Goal: Task Accomplishment & Management: Manage account settings

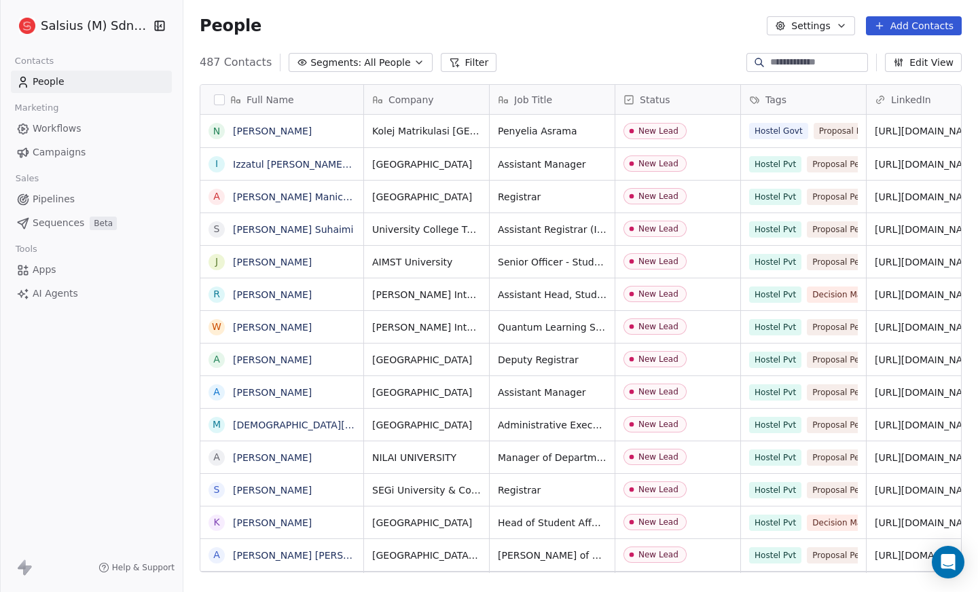
click at [82, 79] on link "People" at bounding box center [91, 82] width 161 height 22
click at [406, 52] on div "487 Contacts Segments: All People Filter Edit View" at bounding box center [580, 63] width 795 height 22
click at [414, 59] on icon "button" at bounding box center [419, 62] width 11 height 11
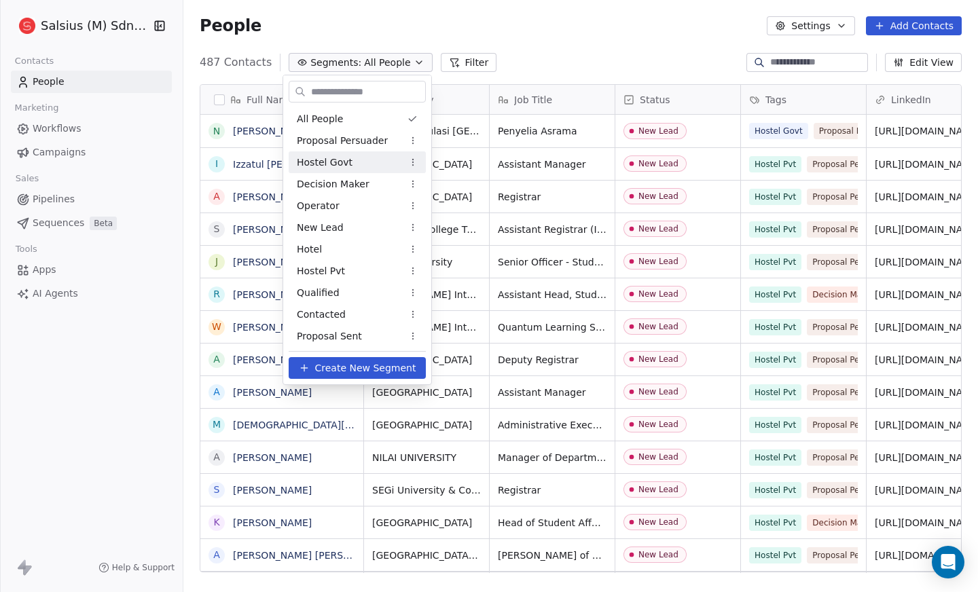
click at [385, 160] on div "Hostel Govt" at bounding box center [357, 163] width 137 height 22
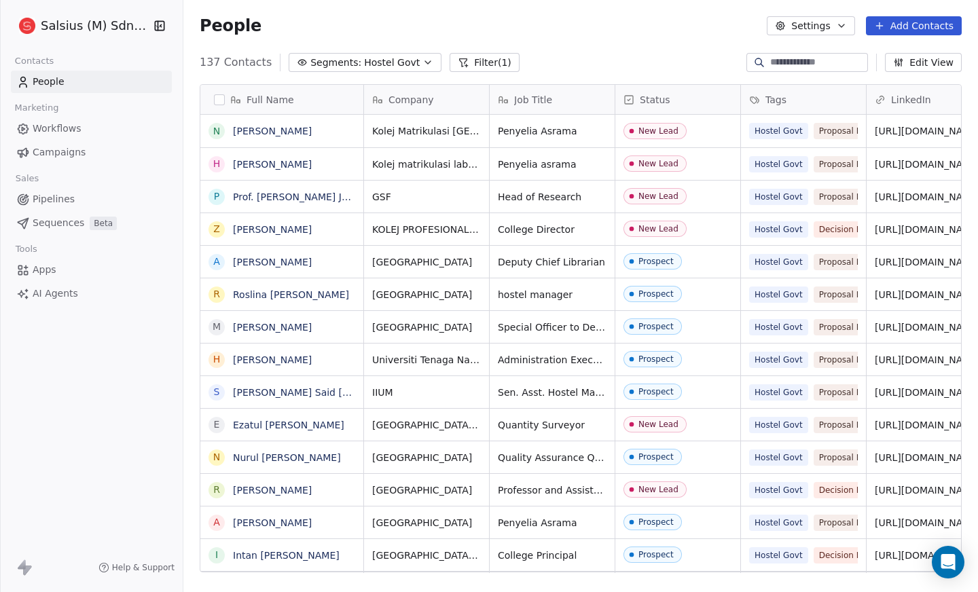
scroll to position [511, 784]
click at [404, 59] on button "Segments: Hostel Govt" at bounding box center [365, 62] width 153 height 19
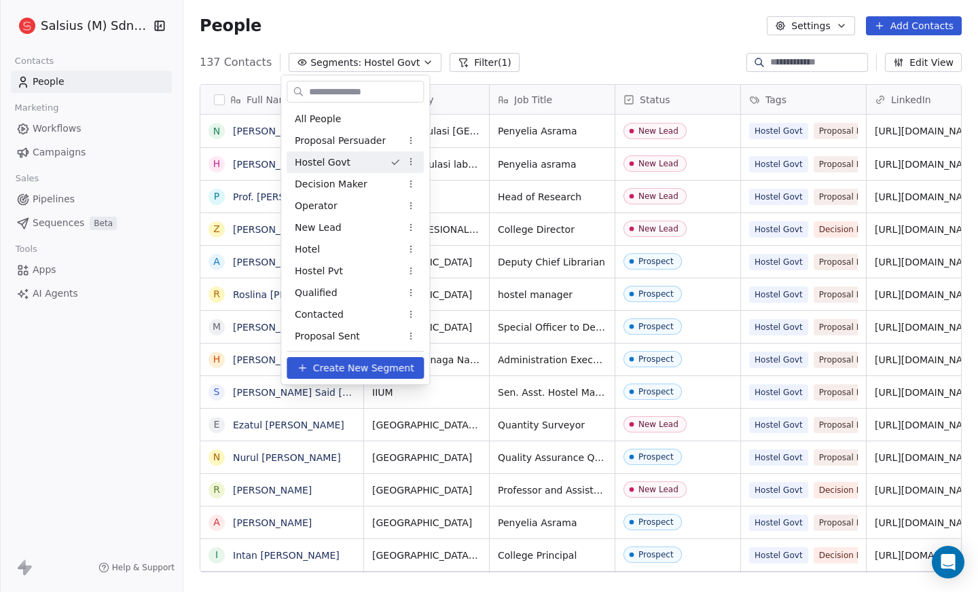
click at [404, 59] on html "Salsius (M) Sdn Bhd Contacts People Marketing Workflows Campaigns Sales Pipelin…" at bounding box center [489, 296] width 978 height 592
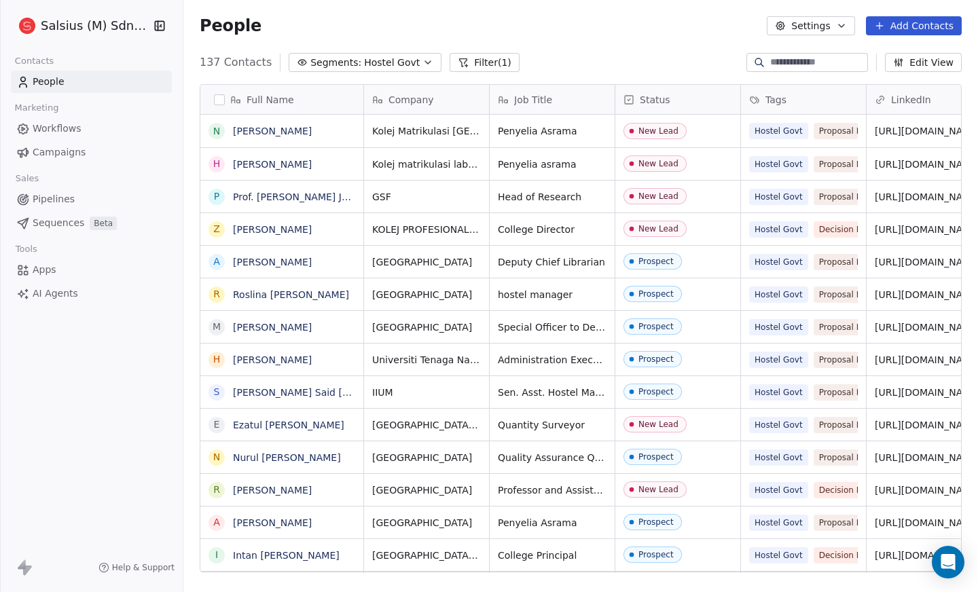
click at [404, 59] on button "Segments: Hostel Govt" at bounding box center [365, 62] width 153 height 19
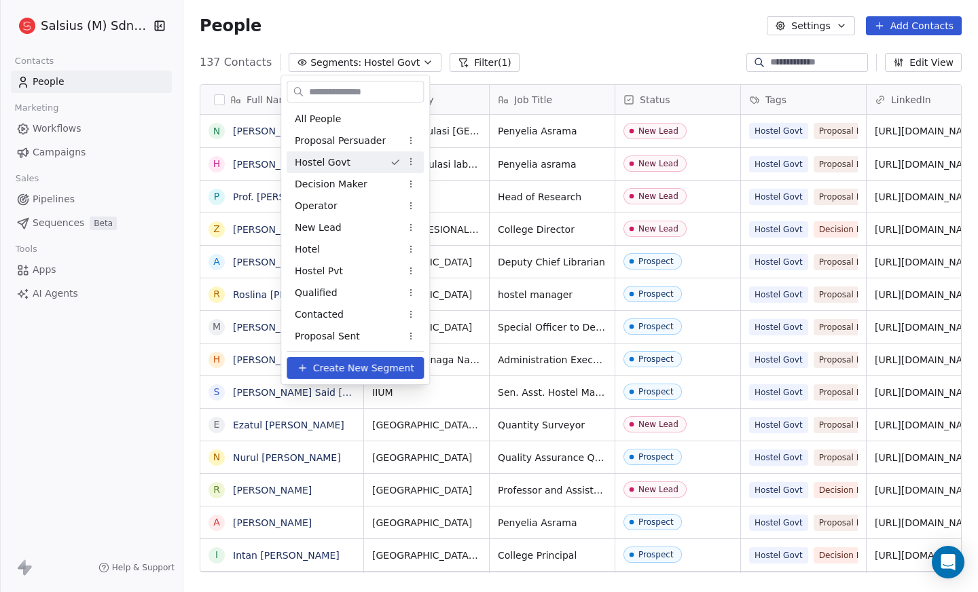
click at [558, 42] on html "Salsius (M) Sdn Bhd Contacts People Marketing Workflows Campaigns Sales Pipelin…" at bounding box center [489, 296] width 978 height 592
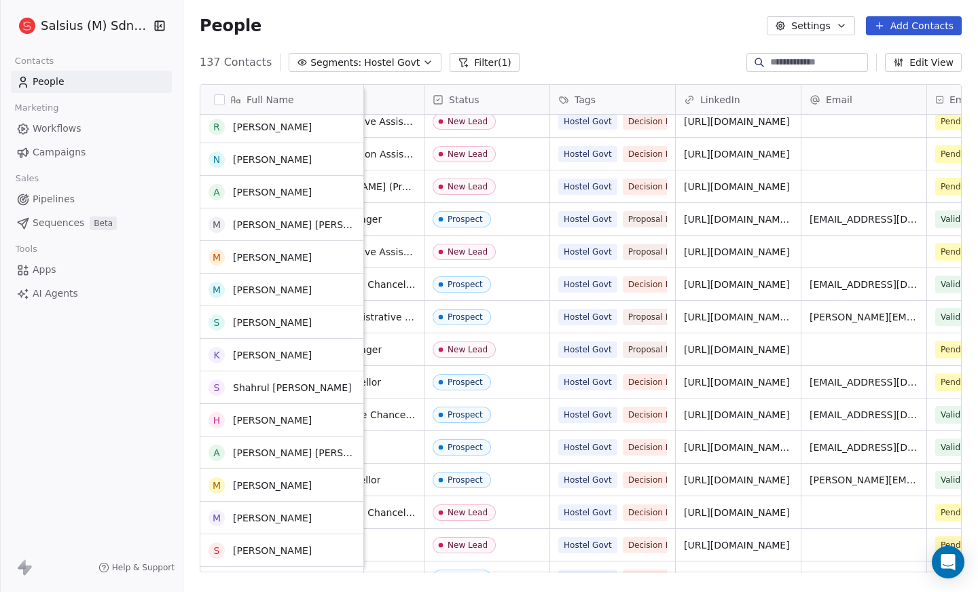
scroll to position [0, 0]
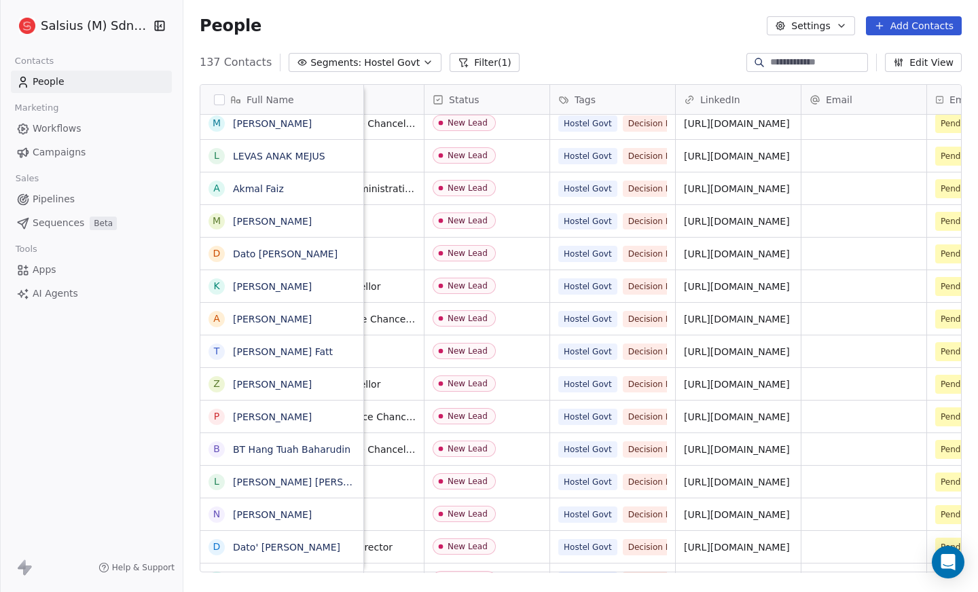
click at [410, 56] on button "Segments: Hostel Govt" at bounding box center [365, 62] width 153 height 19
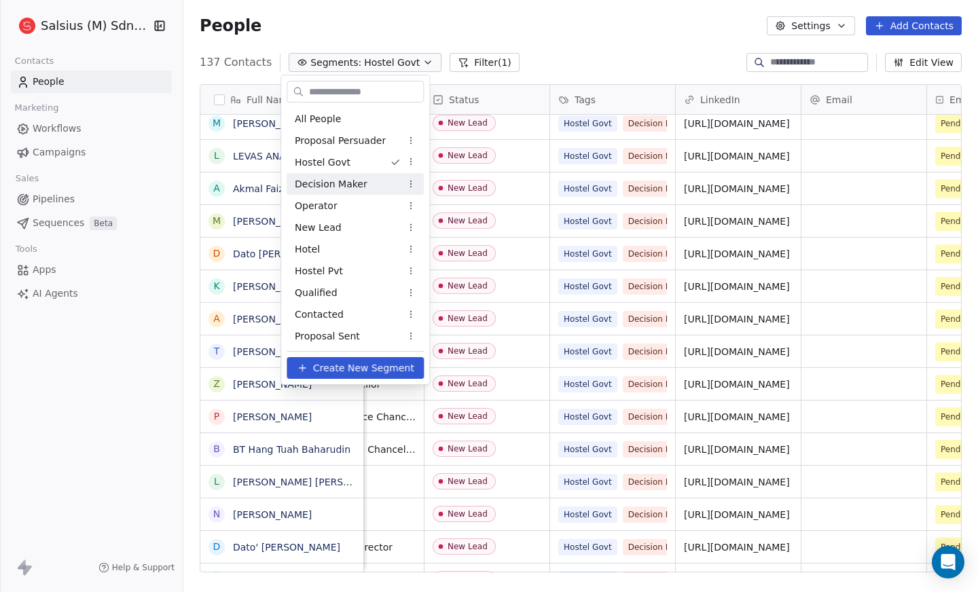
click at [357, 182] on span "Decision Maker" at bounding box center [331, 184] width 73 height 14
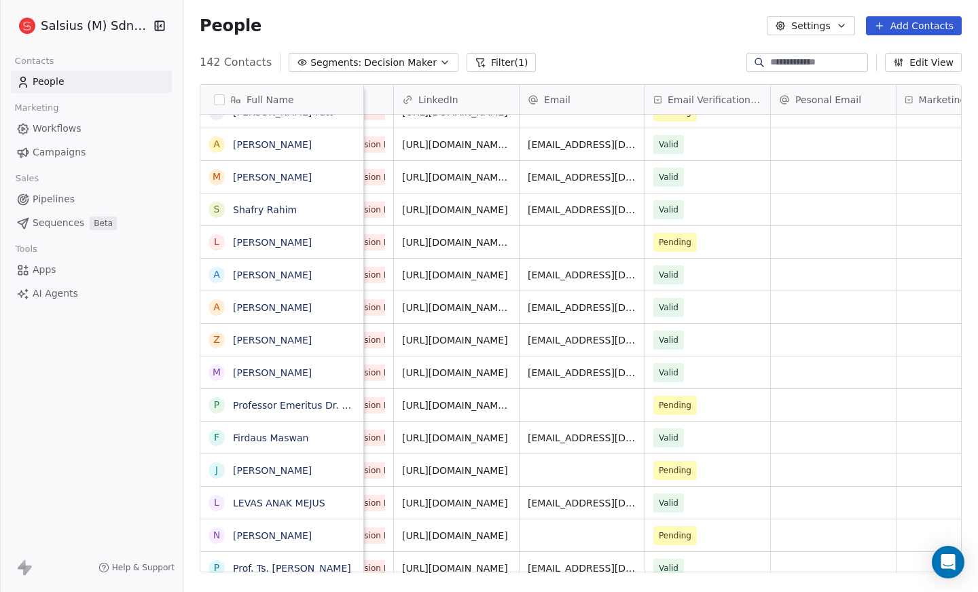
click at [421, 55] on button "Segments: Decision Maker" at bounding box center [374, 62] width 170 height 19
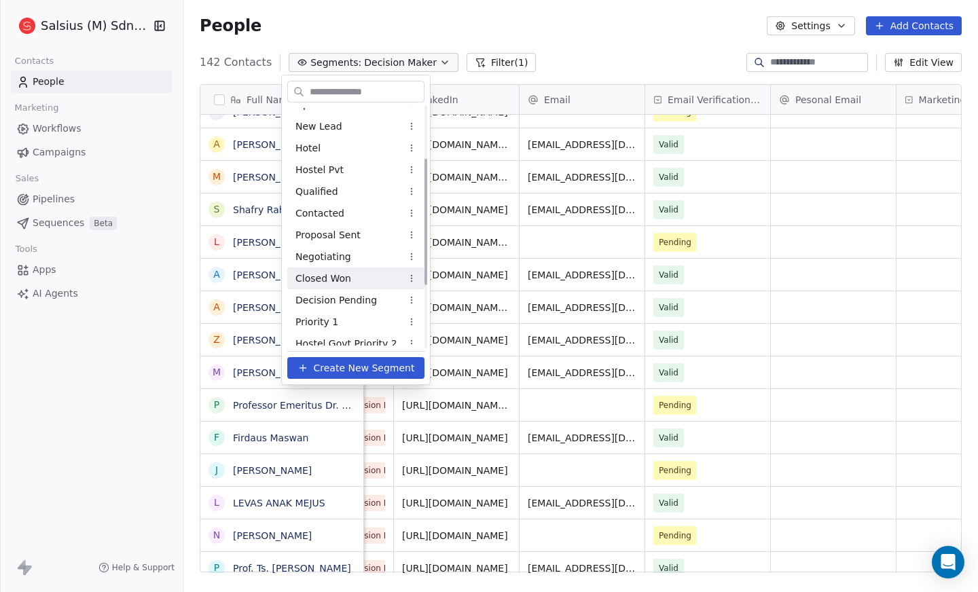
scroll to position [101, 0]
click at [340, 145] on div "Hotel" at bounding box center [355, 149] width 137 height 22
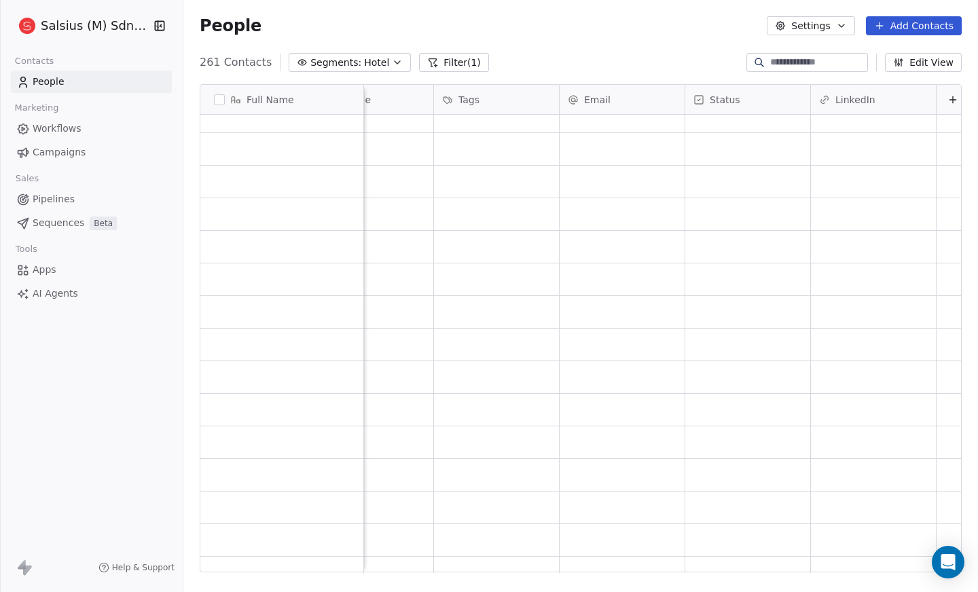
scroll to position [0, 199]
click at [937, 96] on button at bounding box center [945, 100] width 16 height 16
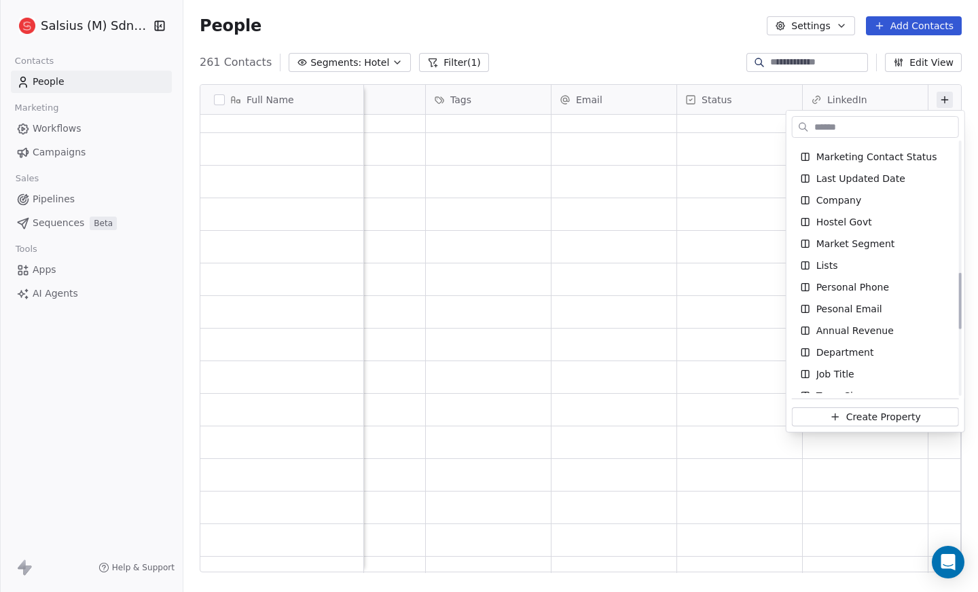
scroll to position [585, 0]
click at [872, 308] on span "Pesonal Email" at bounding box center [850, 309] width 66 height 14
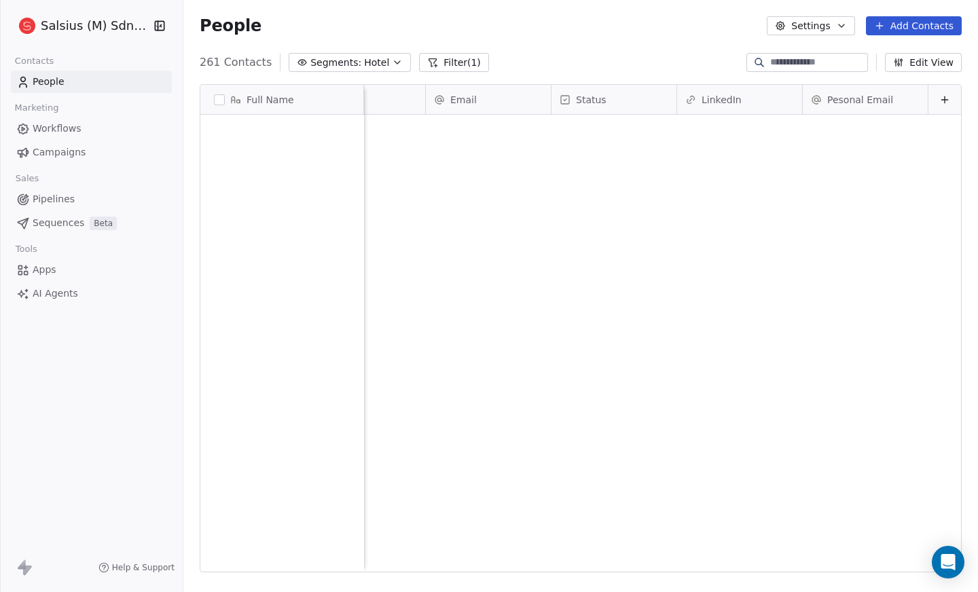
scroll to position [0, 0]
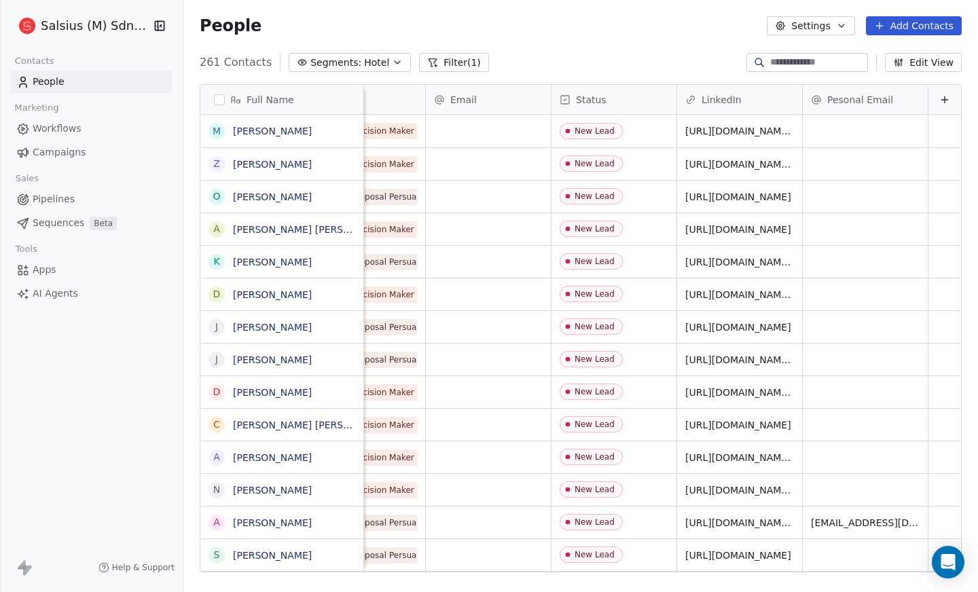
click at [940, 96] on icon at bounding box center [945, 99] width 11 height 11
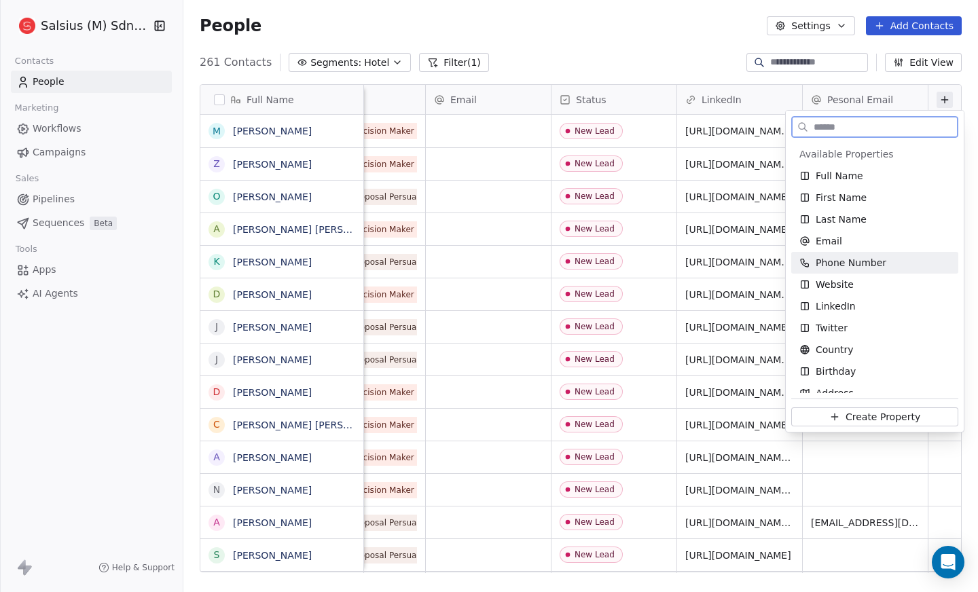
click at [884, 264] on div "Phone Number" at bounding box center [875, 263] width 151 height 14
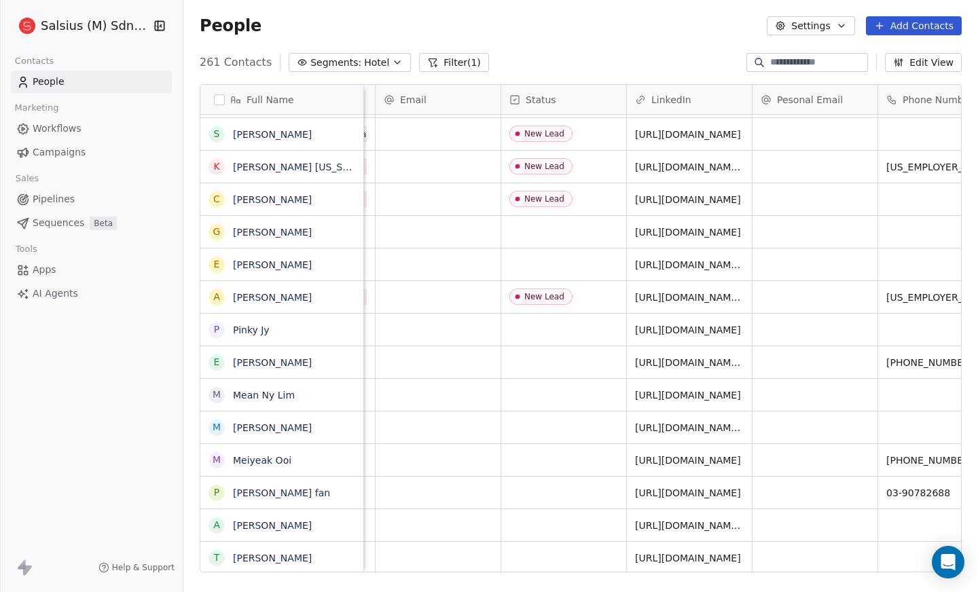
scroll to position [0, 363]
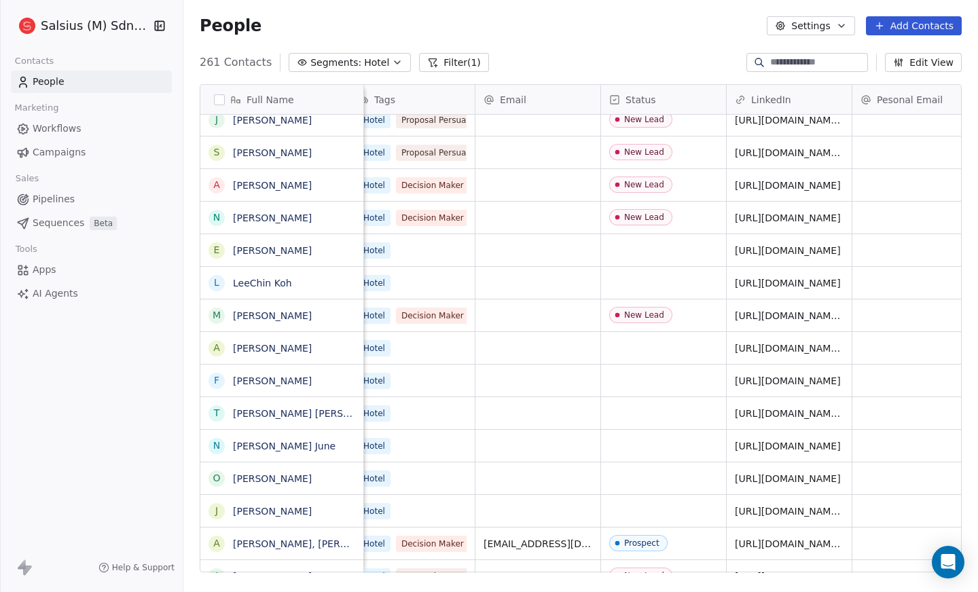
click at [838, 26] on button "Settings" at bounding box center [811, 25] width 88 height 19
click at [836, 55] on span "Contact Properties" at bounding box center [848, 55] width 88 height 14
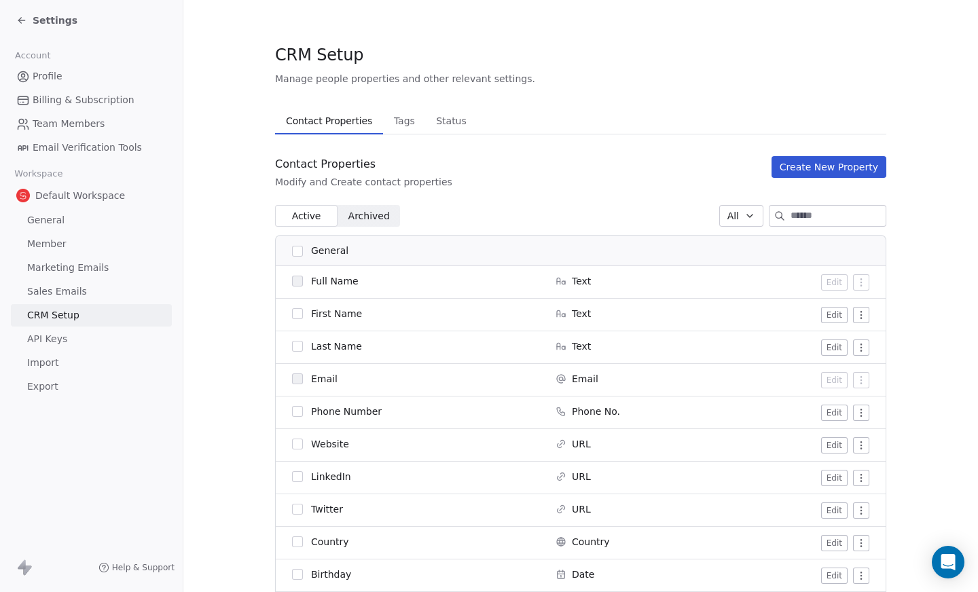
click at [389, 121] on span "Tags" at bounding box center [405, 120] width 32 height 19
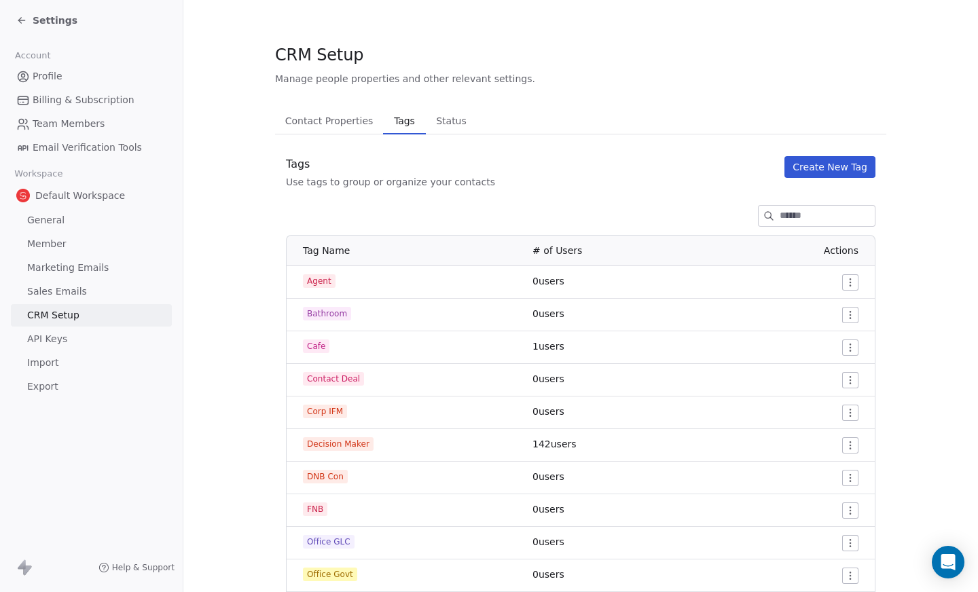
click at [389, 121] on span "Tags" at bounding box center [404, 120] width 31 height 19
click at [431, 116] on span "Status" at bounding box center [451, 120] width 41 height 19
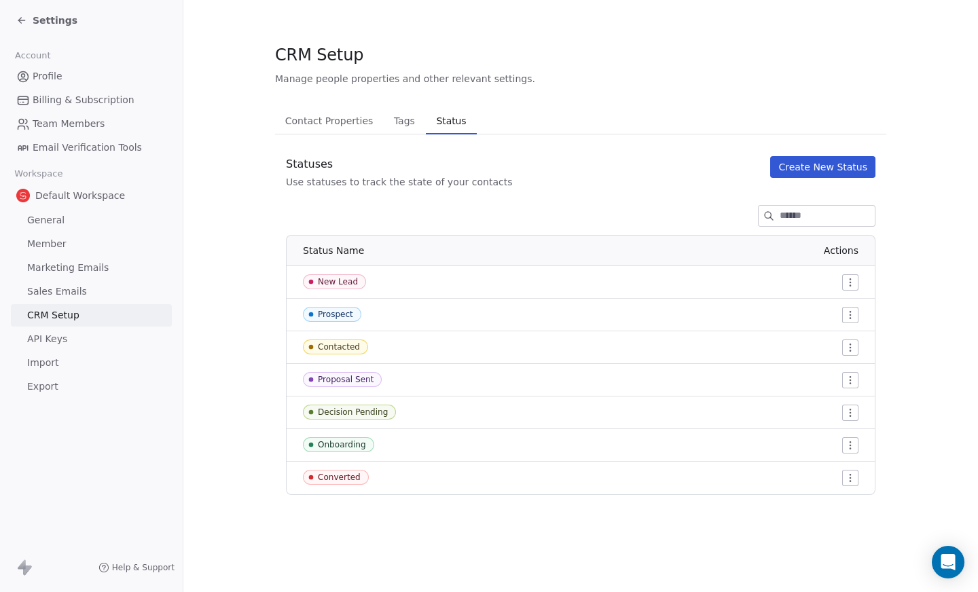
click at [431, 116] on span "Status" at bounding box center [451, 120] width 41 height 19
click at [80, 267] on span "Marketing Emails" at bounding box center [68, 268] width 82 height 14
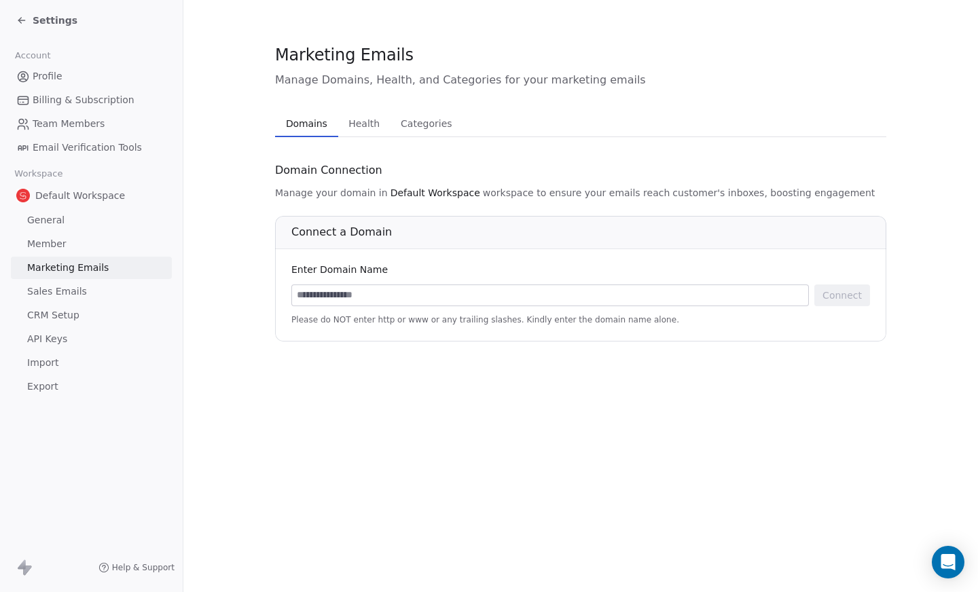
click at [53, 287] on span "Sales Emails" at bounding box center [57, 292] width 60 height 14
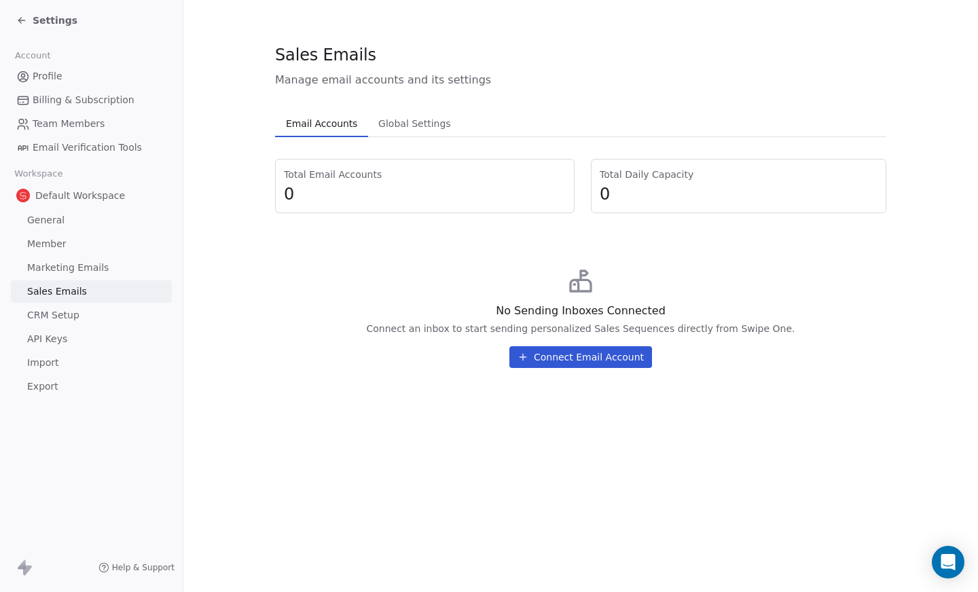
click at [52, 287] on span "Sales Emails" at bounding box center [57, 292] width 60 height 14
click at [37, 335] on span "API Keys" at bounding box center [47, 339] width 40 height 14
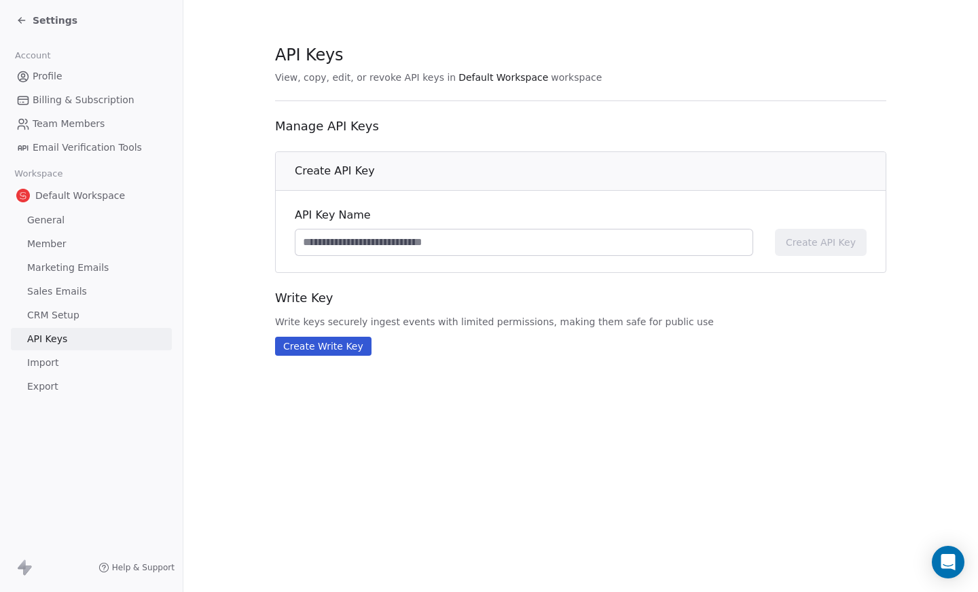
click at [40, 290] on span "Sales Emails" at bounding box center [57, 292] width 60 height 14
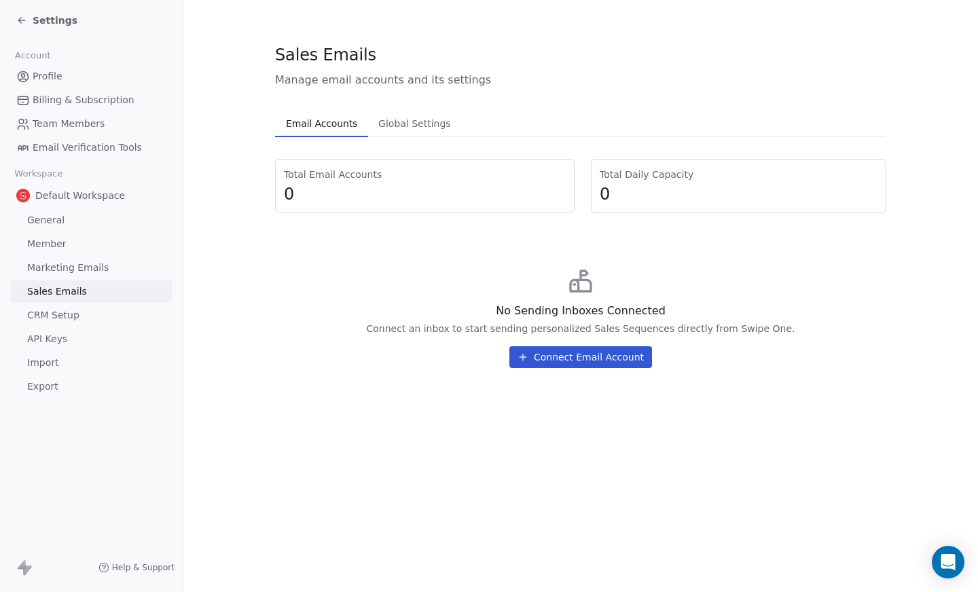
click at [82, 289] on link "Sales Emails" at bounding box center [91, 292] width 161 height 22
click at [314, 138] on div "Email Accounts Email Accounts Global Settings Global Settings Total Email Accou…" at bounding box center [580, 244] width 611 height 269
click at [17, 20] on icon at bounding box center [21, 20] width 11 height 11
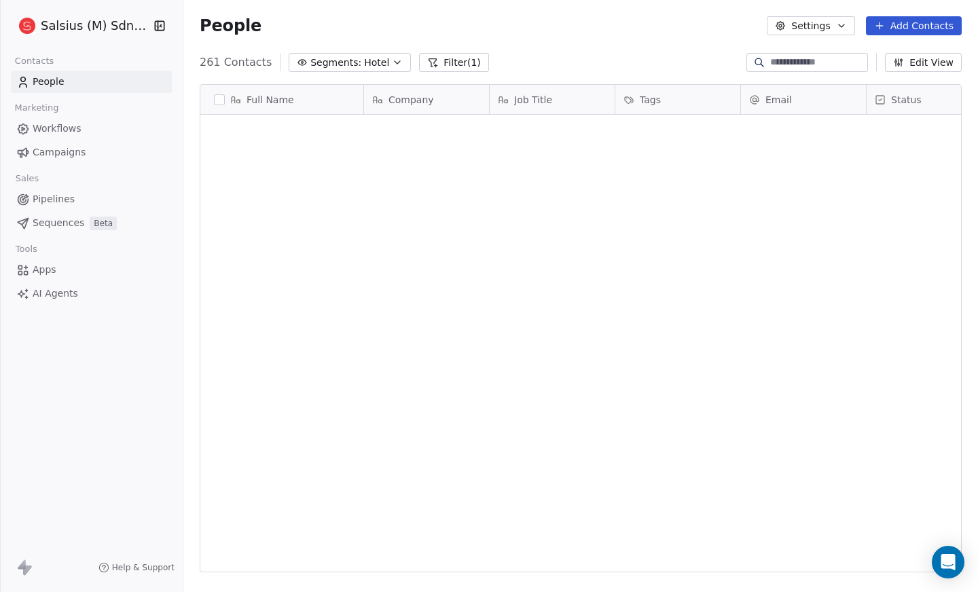
scroll to position [511, 784]
